Goal: Download file/media: Obtain a digital file from the website

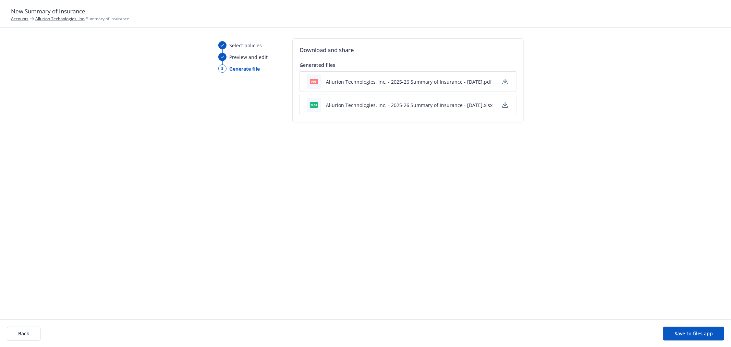
click at [503, 79] on icon "button" at bounding box center [505, 81] width 5 height 5
